Goal: Find specific page/section: Find specific page/section

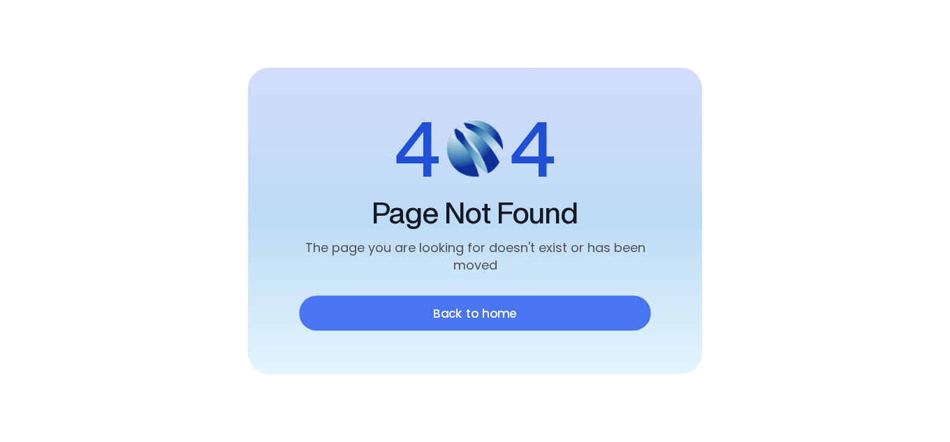
click at [503, 313] on link "Back to home" at bounding box center [475, 314] width 352 height 36
